Goal: Information Seeking & Learning: Understand process/instructions

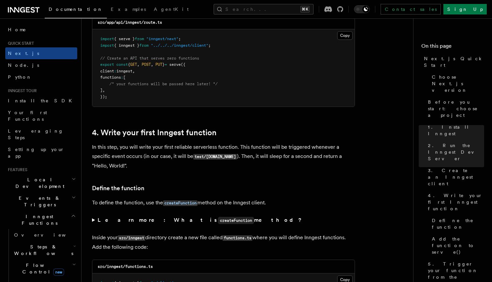
scroll to position [961, 0]
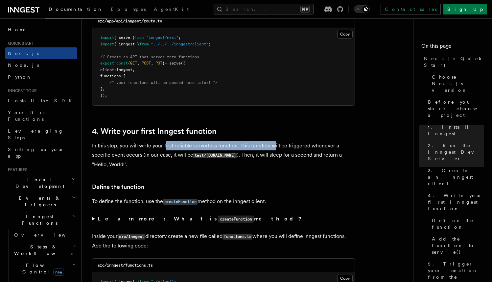
drag, startPoint x: 165, startPoint y: 144, endPoint x: 273, endPoint y: 150, distance: 108.0
click at [273, 150] on p "In this step, you will write your first reliable serverless function. This func…" at bounding box center [223, 155] width 263 height 28
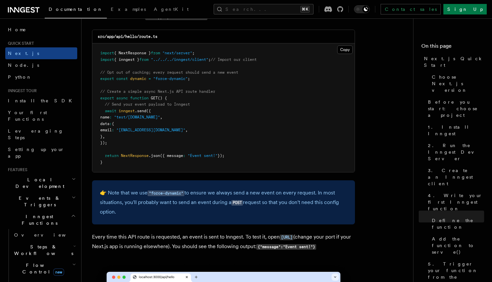
scroll to position [3476, 0]
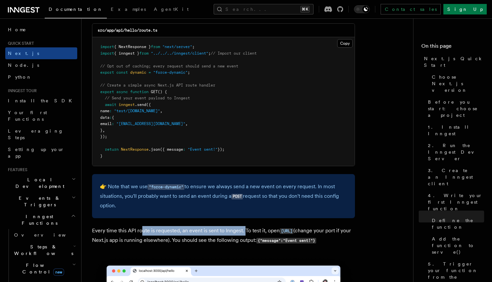
drag, startPoint x: 141, startPoint y: 233, endPoint x: 244, endPoint y: 231, distance: 103.2
click at [244, 231] on p "Every time this API route is requested, an event is sent to Inngest. To test it…" at bounding box center [223, 235] width 263 height 19
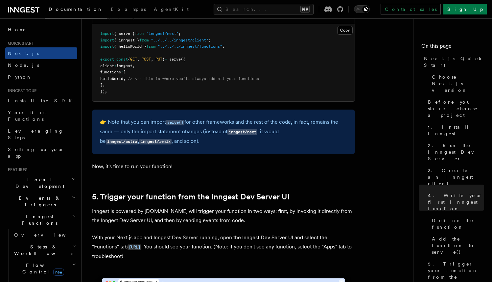
scroll to position [1299, 0]
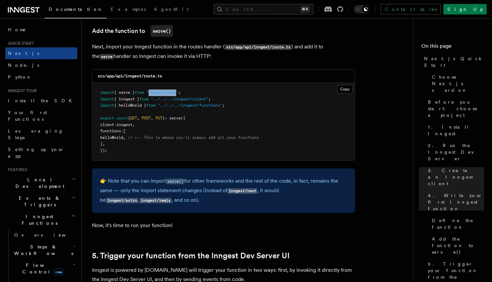
drag, startPoint x: 182, startPoint y: 97, endPoint x: 155, endPoint y: 97, distance: 27.3
click at [155, 97] on pre "import { serve } from "inngest/next" ; import { inngest } from "../../../innges…" at bounding box center [223, 121] width 262 height 77
copy span "inngest/next"
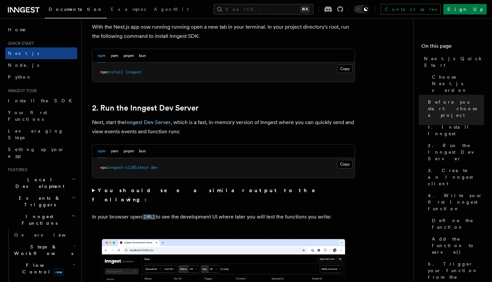
scroll to position [384, 0]
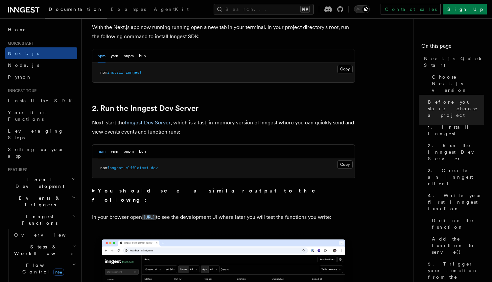
click at [137, 70] on span "inngest" at bounding box center [134, 72] width 16 height 5
copy span "inngest"
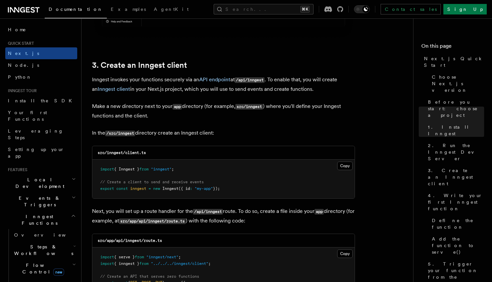
scroll to position [745, 0]
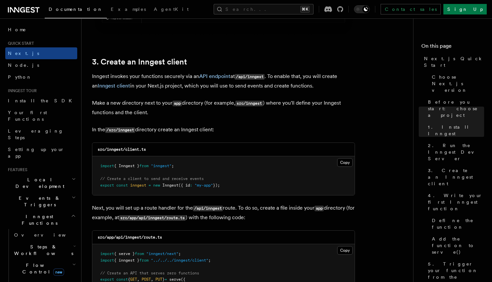
click at [241, 145] on div "src/inngest/client.ts" at bounding box center [223, 149] width 262 height 13
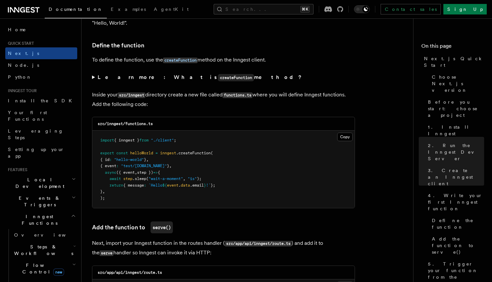
scroll to position [1281, 0]
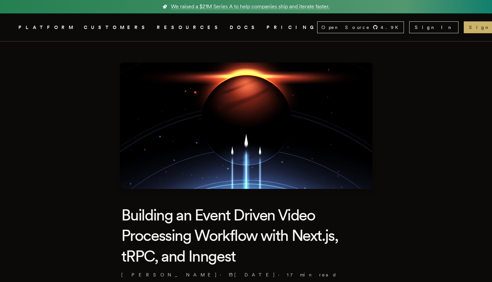
scroll to position [914, 0]
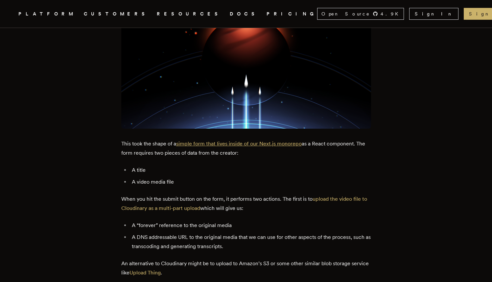
click at [240, 140] on link "simple form that lives inside of our Next.js monorepo" at bounding box center [239, 143] width 126 height 6
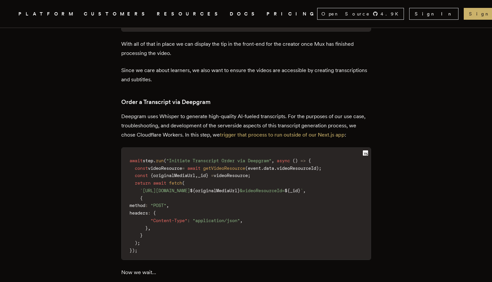
scroll to position [3315, 0]
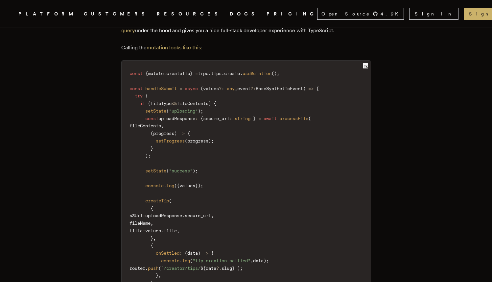
scroll to position [1419, 0]
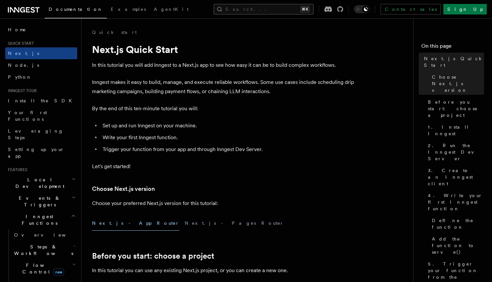
click at [314, 7] on button "Search... ⌘K" at bounding box center [264, 9] width 100 height 11
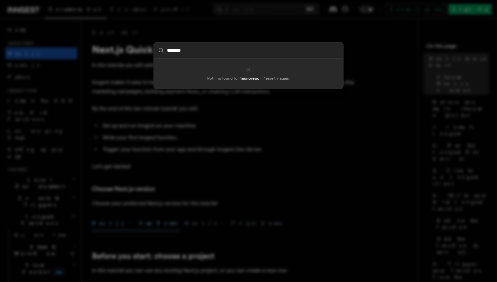
type input "********"
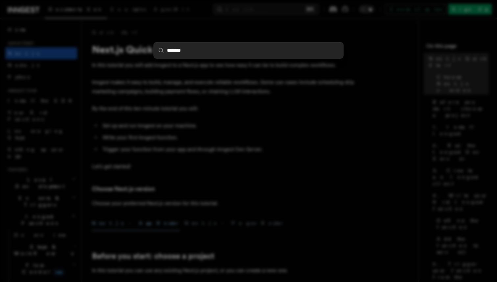
click at [238, 175] on div "********" at bounding box center [248, 141] width 497 height 282
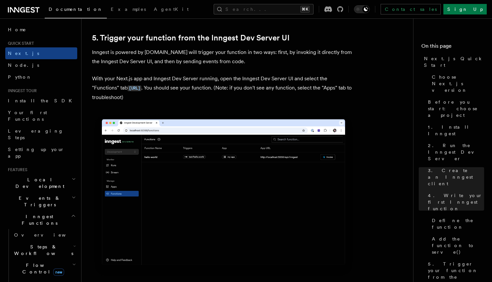
scroll to position [1518, 0]
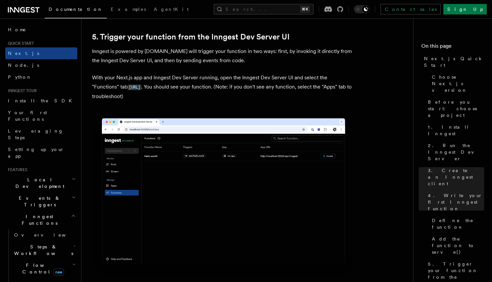
click at [40, 243] on span "Steps & Workflows" at bounding box center [43, 249] width 62 height 13
click at [29, 262] on span "Overview" at bounding box center [54, 264] width 68 height 5
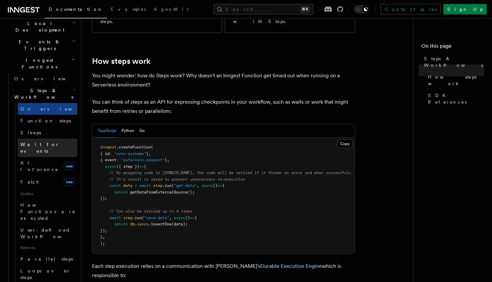
scroll to position [156, 0]
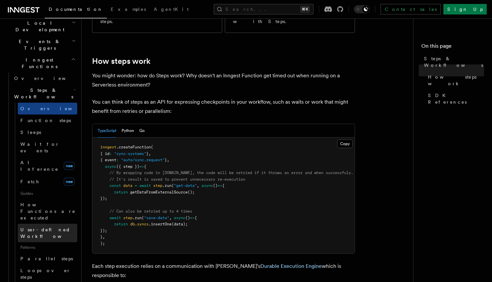
click at [59, 227] on span "User-defined Workflows" at bounding box center [49, 233] width 59 height 12
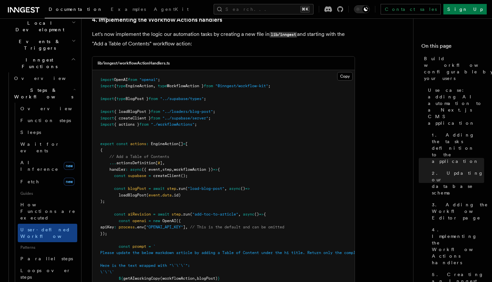
scroll to position [2189, 0]
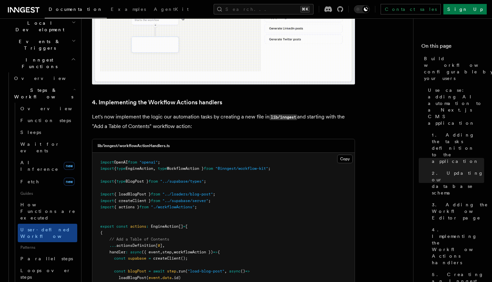
scroll to position [232, 0]
